Goal: Find contact information: Find contact information

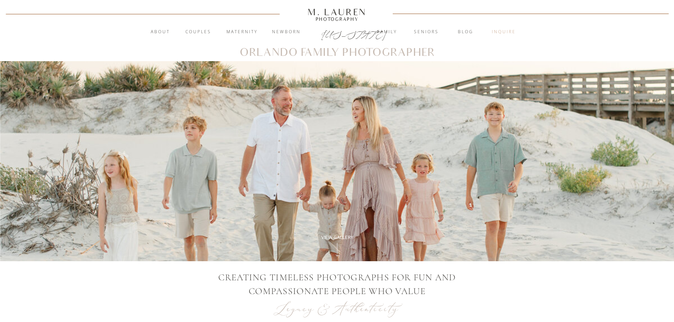
click at [506, 29] on nav "inquire" at bounding box center [504, 32] width 38 height 7
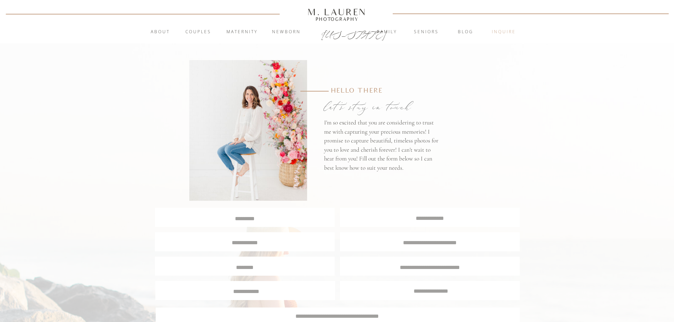
click at [511, 29] on nav "inquire" at bounding box center [504, 32] width 38 height 7
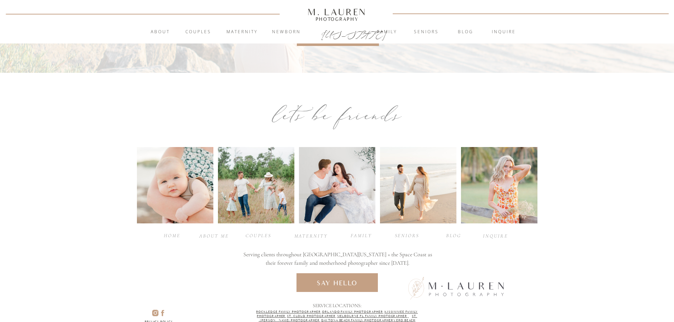
scroll to position [336, 0]
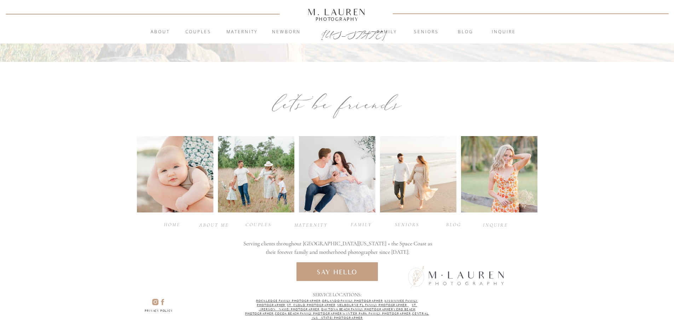
click at [157, 311] on div "Privacy policy" at bounding box center [159, 312] width 44 height 6
click at [164, 304] on icon at bounding box center [163, 302] width 8 height 8
